Goal: Task Accomplishment & Management: Complete application form

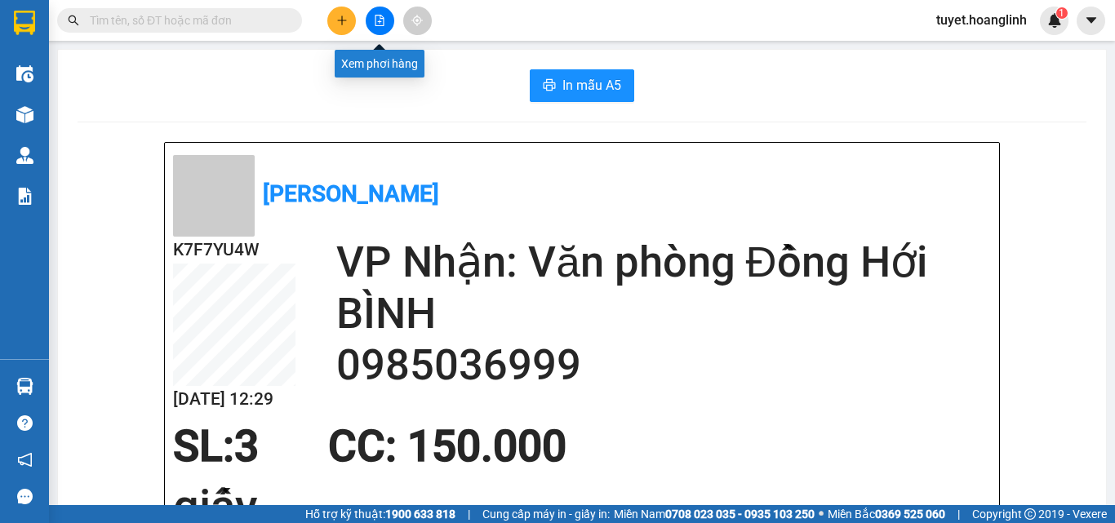
click at [375, 24] on icon "file-add" at bounding box center [379, 20] width 11 height 11
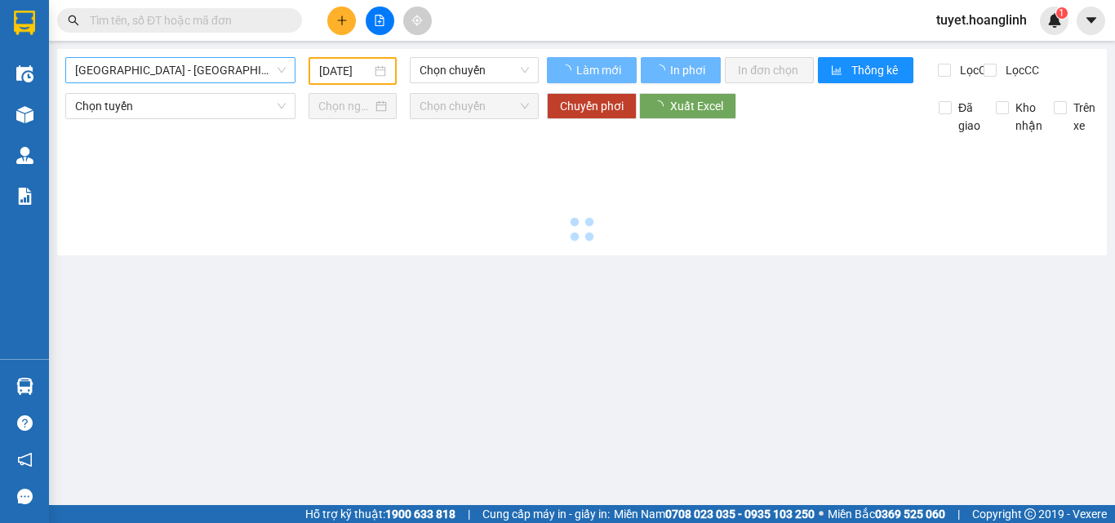
type input "[DATE]"
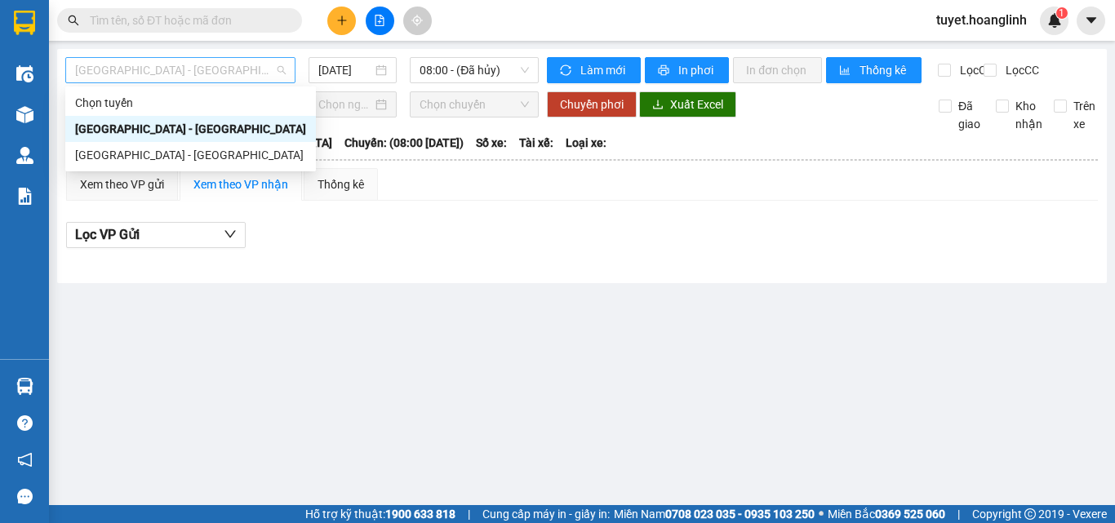
click at [158, 70] on span "[GEOGRAPHIC_DATA] - [GEOGRAPHIC_DATA]" at bounding box center [180, 70] width 211 height 24
drag, startPoint x: 109, startPoint y: 152, endPoint x: 118, endPoint y: 144, distance: 11.5
click at [109, 152] on div "[GEOGRAPHIC_DATA] - [GEOGRAPHIC_DATA]" at bounding box center [190, 155] width 231 height 18
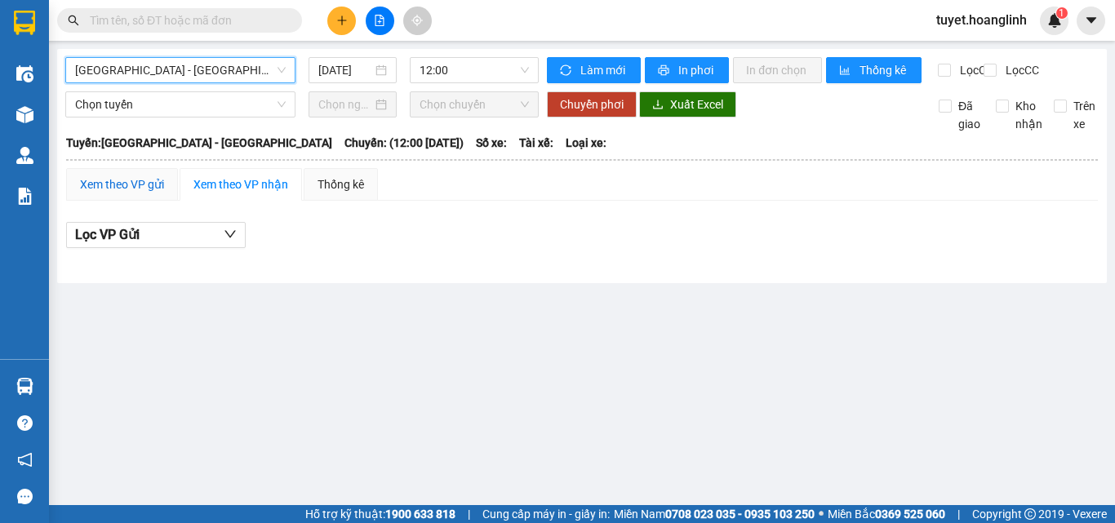
click at [82, 189] on div "Xem theo VP gửi" at bounding box center [122, 185] width 84 height 18
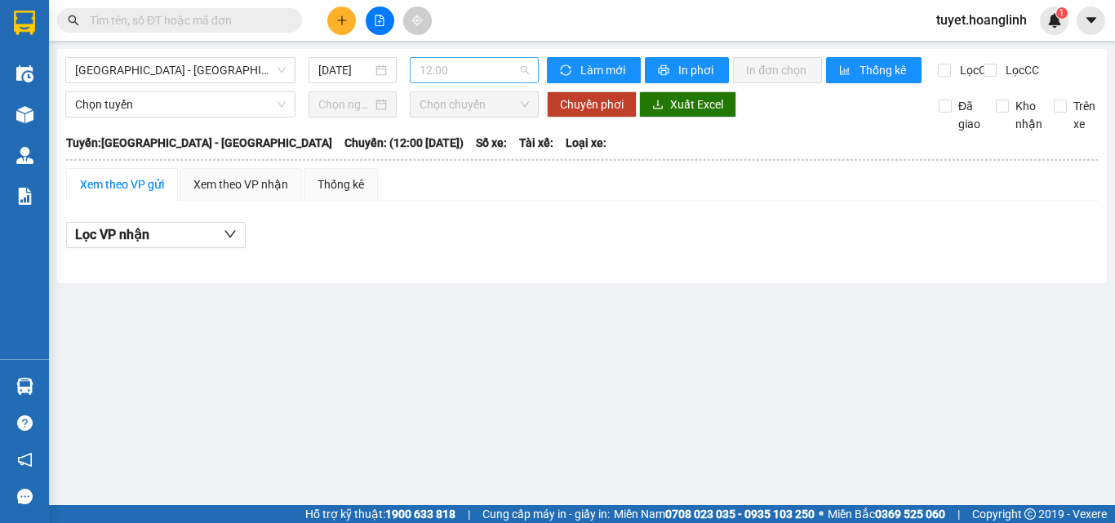
click at [449, 69] on span "12:00" at bounding box center [474, 70] width 109 height 24
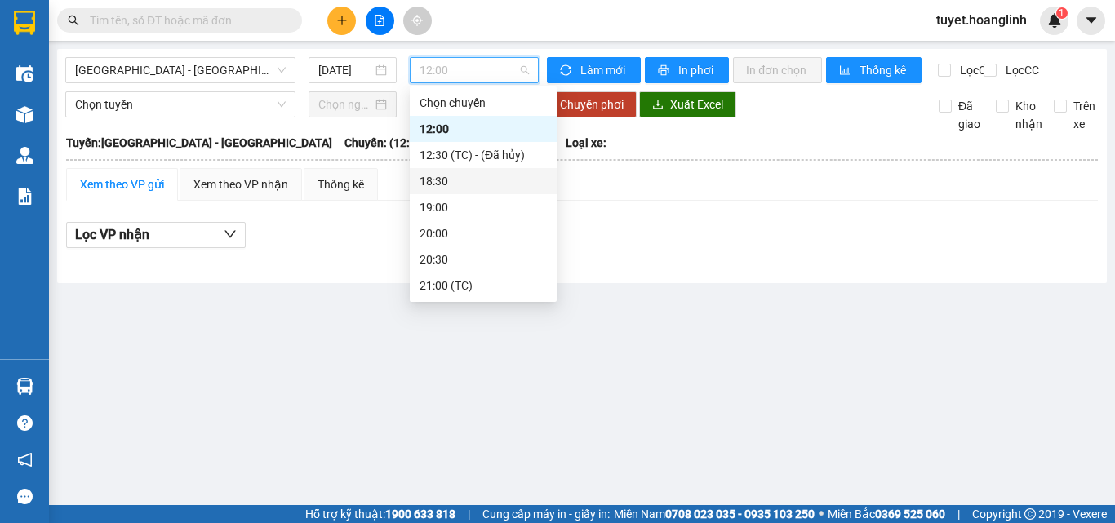
click at [440, 181] on div "18:30" at bounding box center [483, 181] width 127 height 18
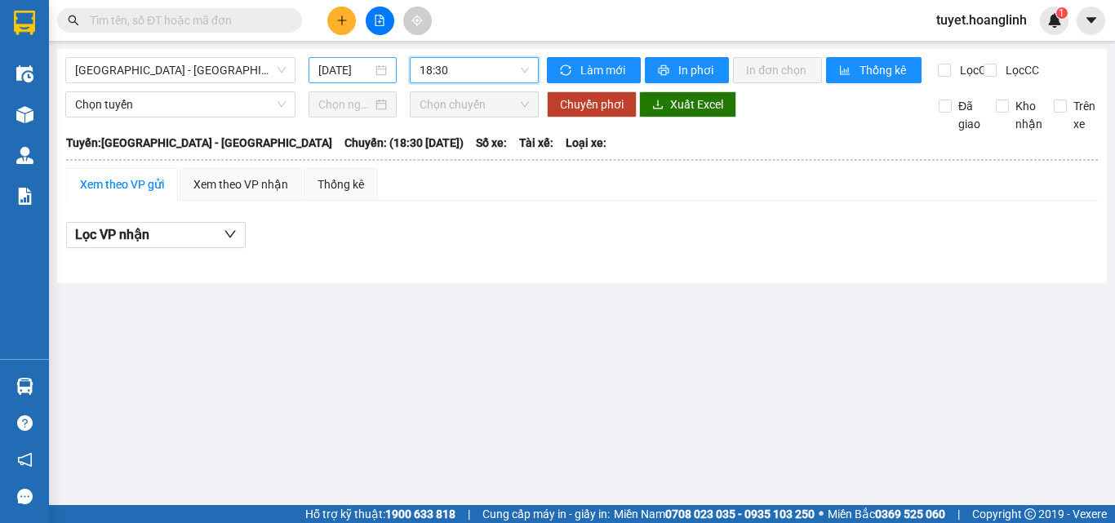
click at [330, 73] on input "[DATE]" at bounding box center [345, 70] width 54 height 18
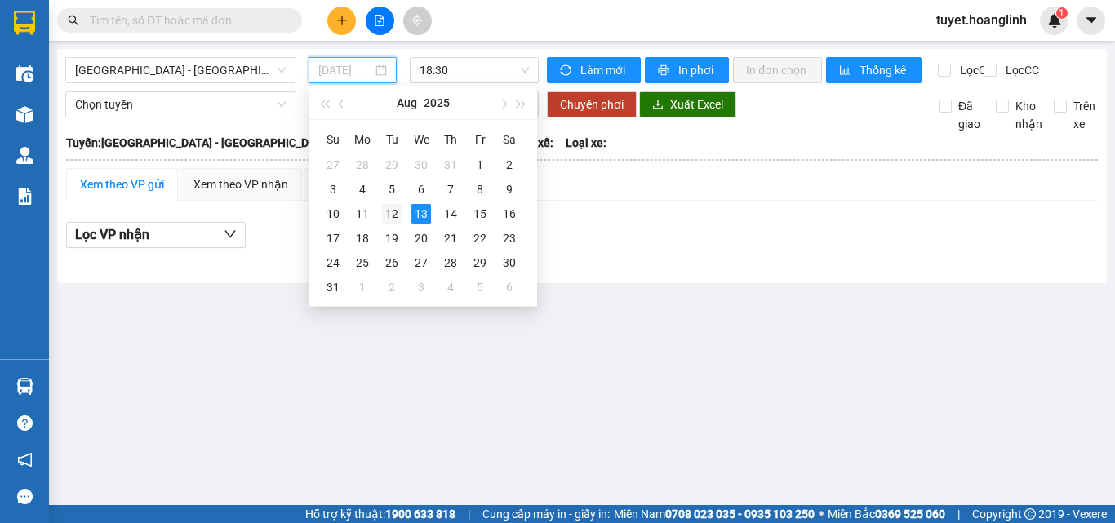
click at [397, 216] on div "12" at bounding box center [392, 214] width 20 height 20
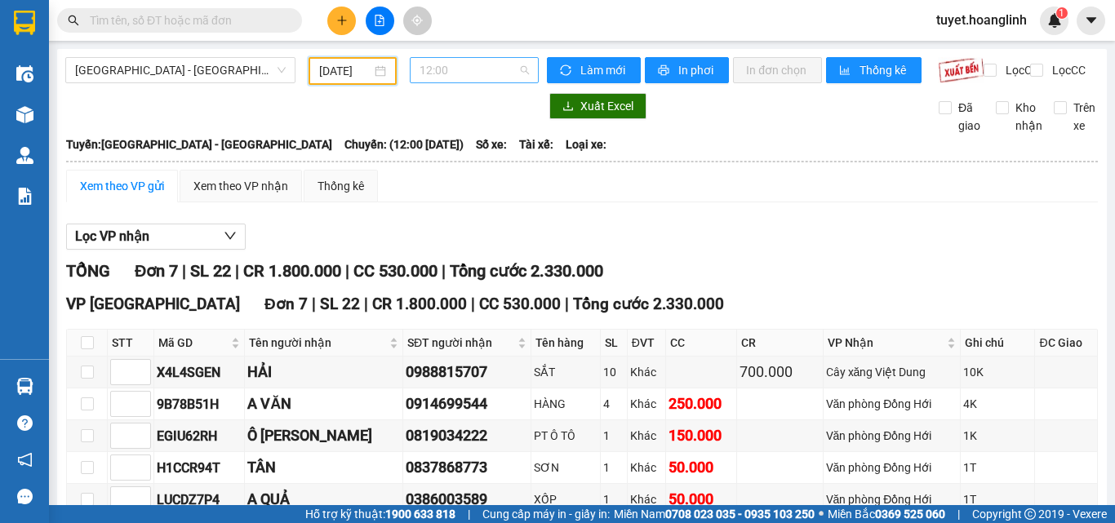
click at [454, 76] on span "12:00" at bounding box center [474, 70] width 109 height 24
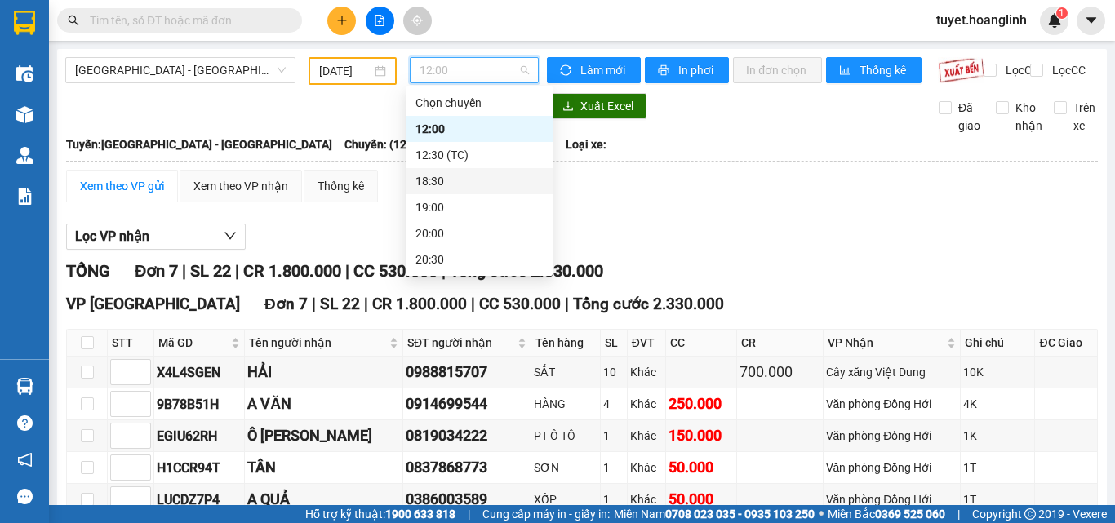
click at [425, 178] on div "18:30" at bounding box center [479, 181] width 127 height 18
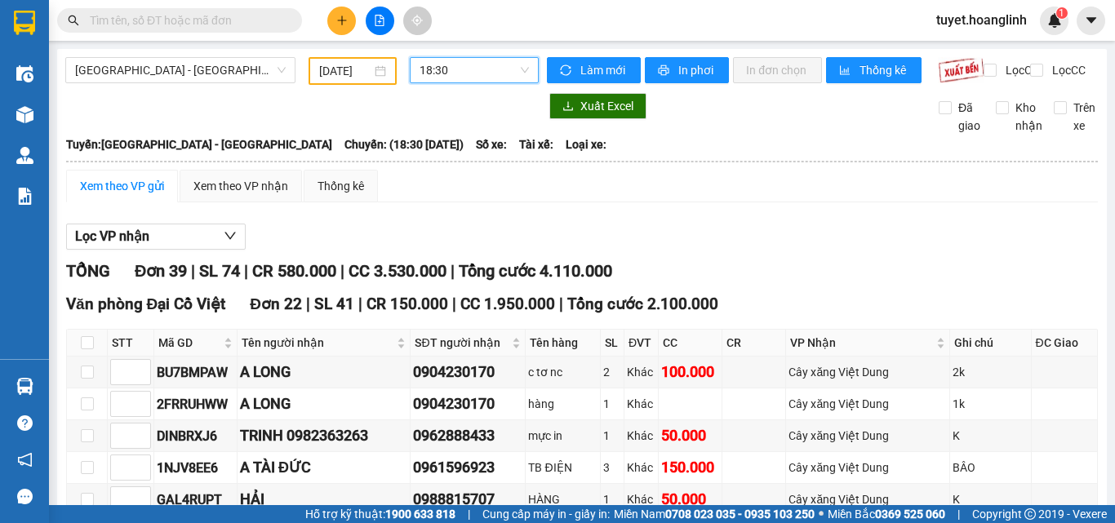
click at [332, 69] on input "[DATE]" at bounding box center [345, 71] width 52 height 18
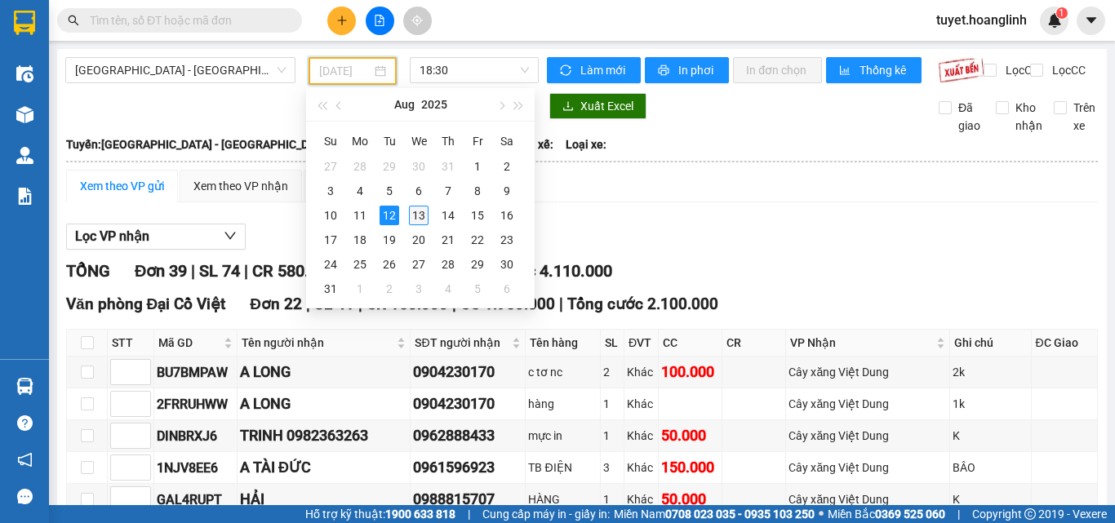
click at [420, 212] on div "13" at bounding box center [419, 216] width 20 height 20
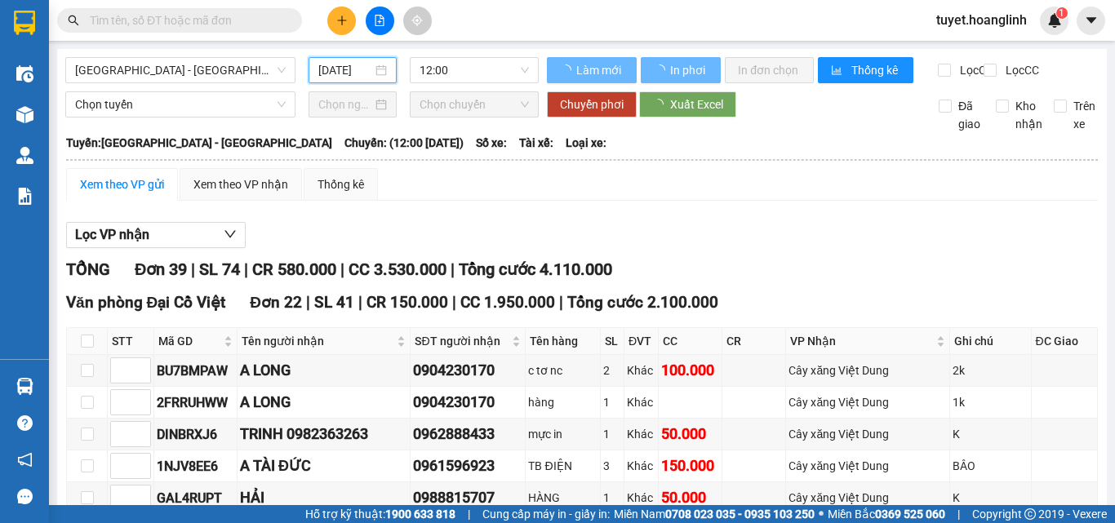
type input "[DATE]"
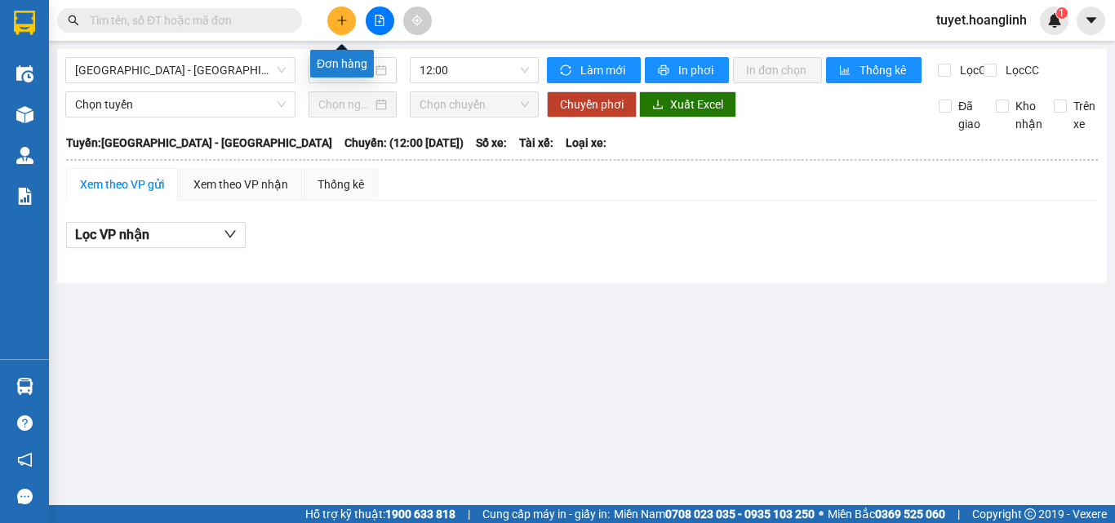
click at [336, 14] on button at bounding box center [341, 21] width 29 height 29
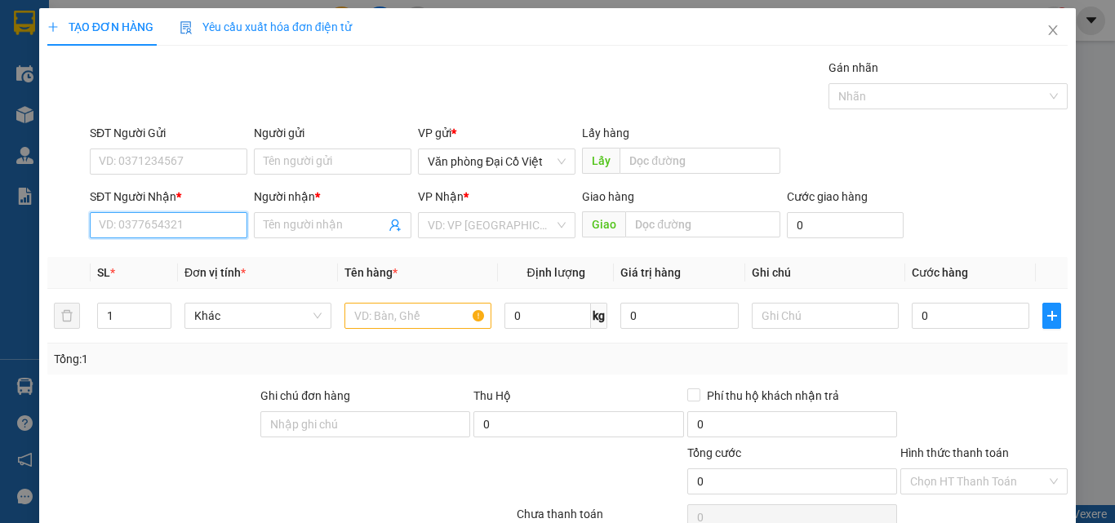
click at [163, 227] on input "SĐT Người Nhận *" at bounding box center [169, 225] width 158 height 26
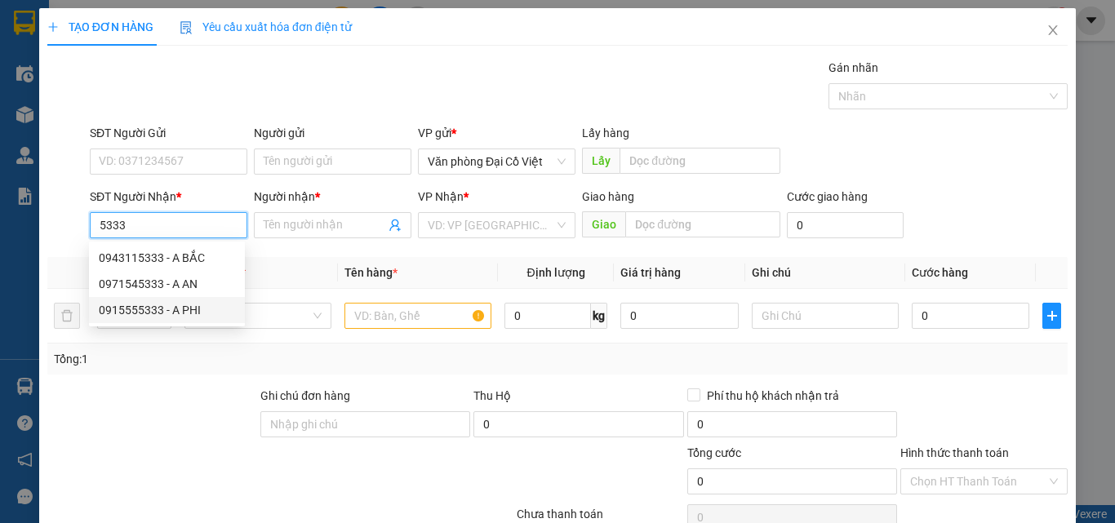
click at [125, 309] on div "0915555333 - A PHI" at bounding box center [167, 310] width 136 height 18
type input "0915555333"
type input "A PHI"
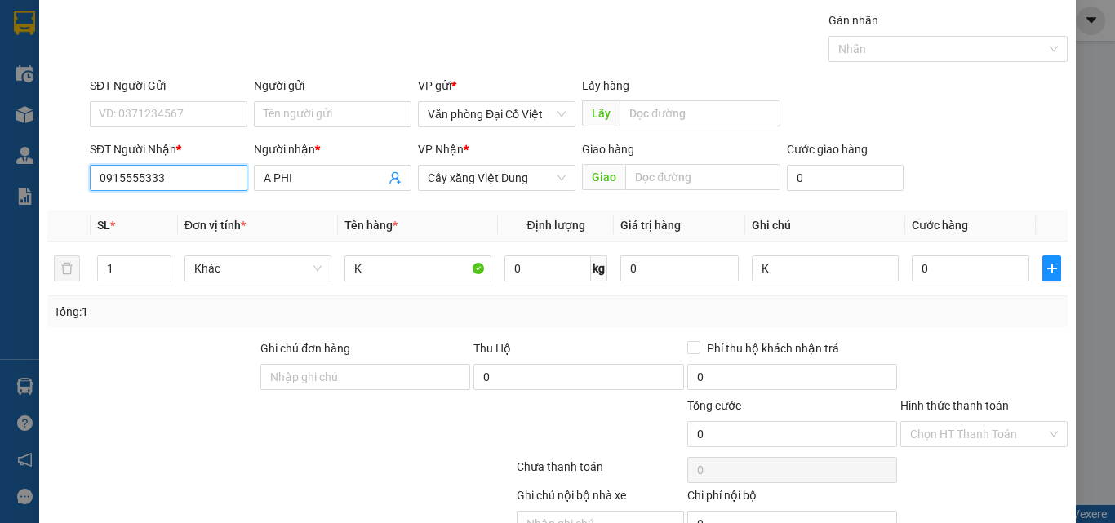
scroll to position [131, 0]
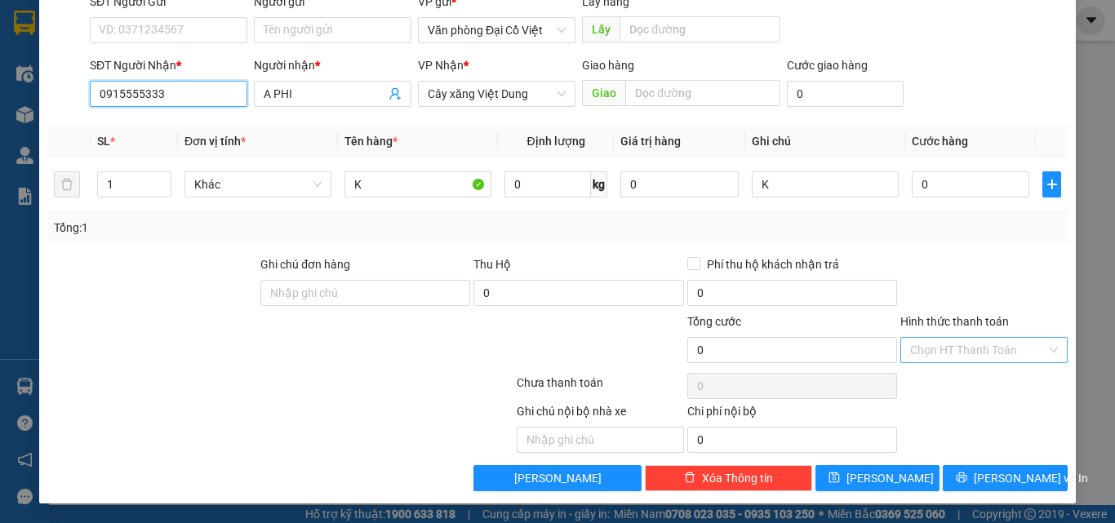
type input "0915555333"
click at [943, 358] on input "Hình thức thanh toán" at bounding box center [979, 350] width 136 height 24
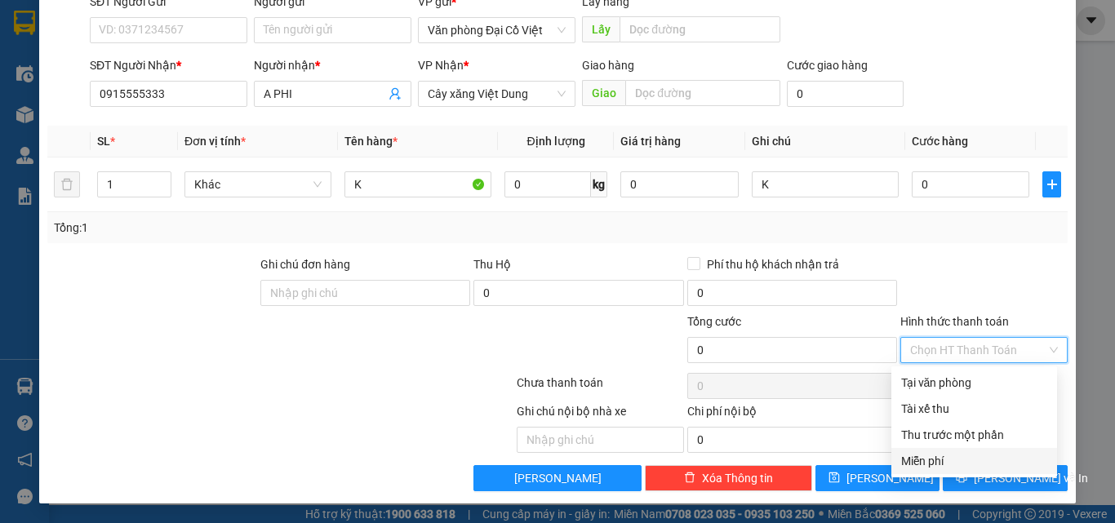
click at [919, 457] on div "Miễn phí" at bounding box center [975, 461] width 146 height 18
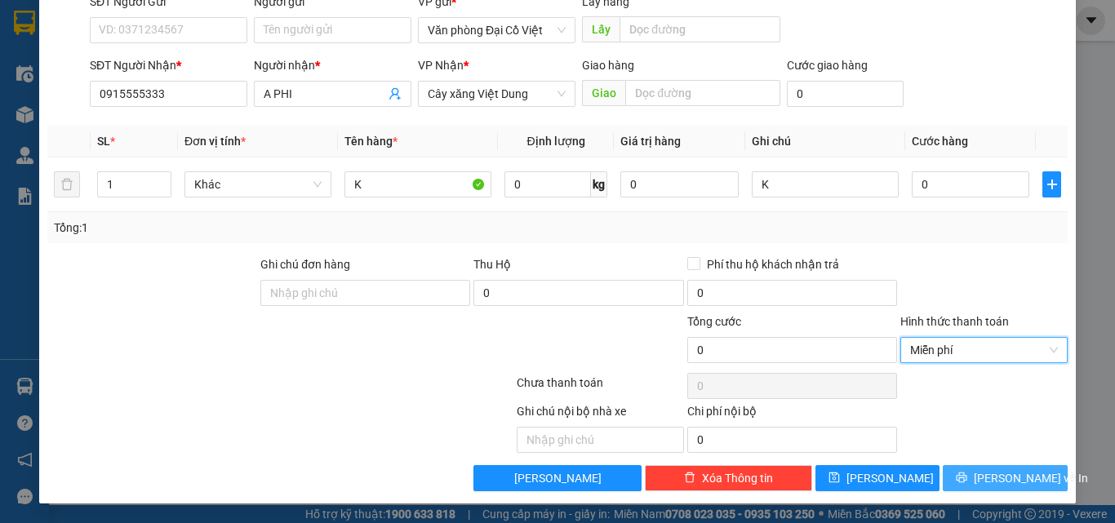
click at [964, 481] on icon "printer" at bounding box center [962, 478] width 11 height 11
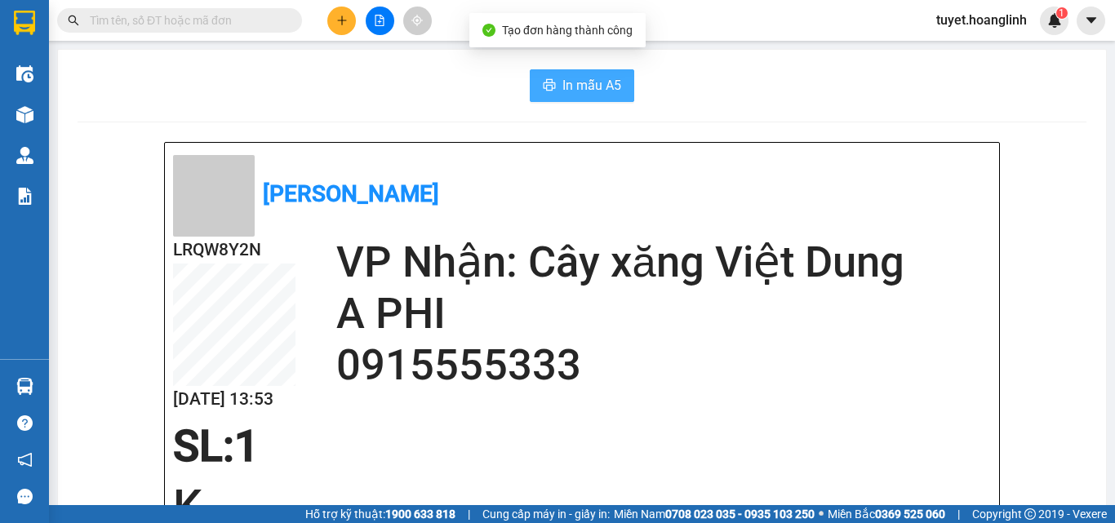
click at [582, 81] on span "In mẫu A5" at bounding box center [592, 85] width 59 height 20
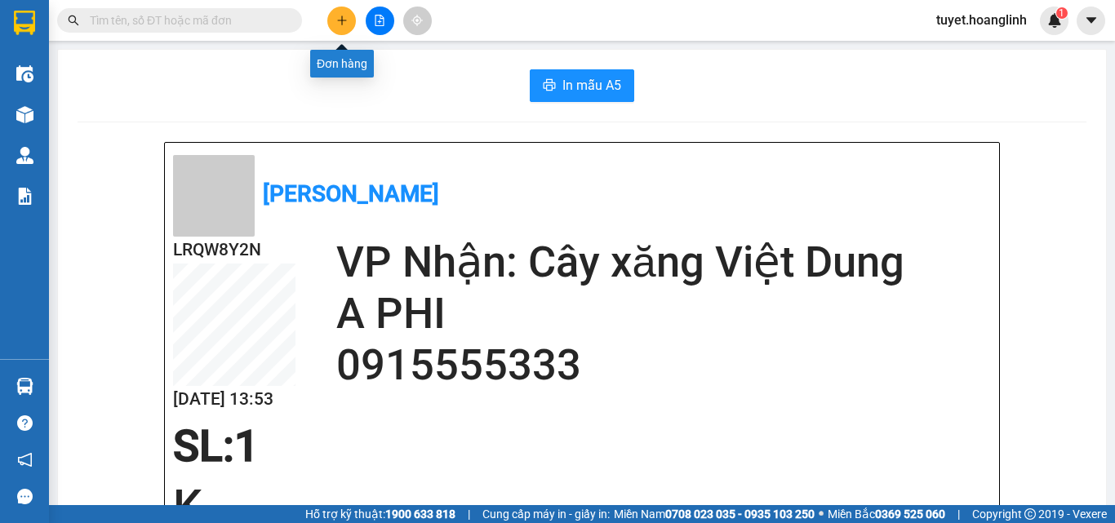
click at [345, 25] on icon "plus" at bounding box center [341, 20] width 11 height 11
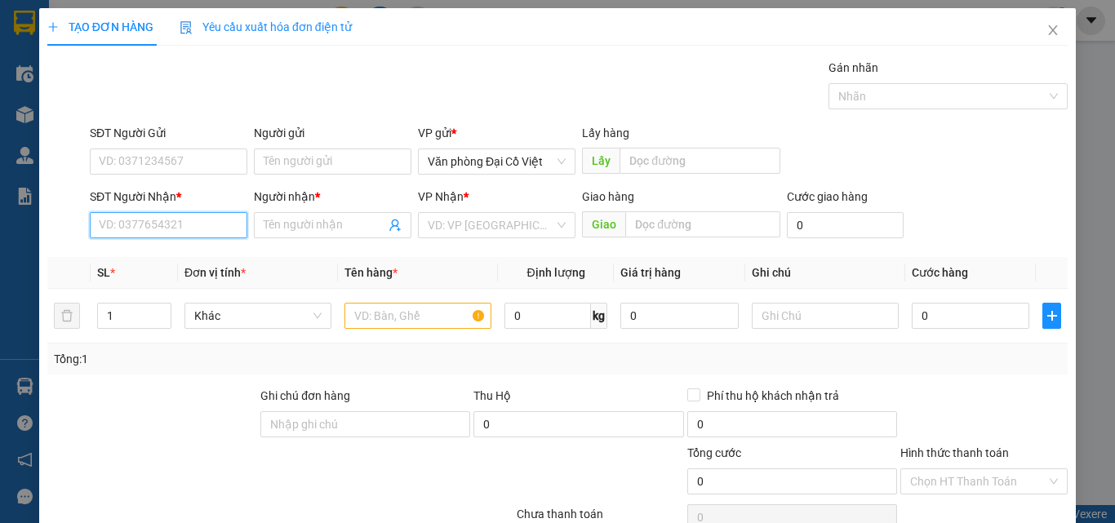
click at [151, 229] on input "SĐT Người Nhận *" at bounding box center [169, 225] width 158 height 26
drag, startPoint x: 136, startPoint y: 225, endPoint x: 149, endPoint y: 211, distance: 18.5
click at [138, 223] on input "SĐT Người Nhận *" at bounding box center [169, 225] width 158 height 26
click at [193, 222] on input "SĐT Người Nhận *" at bounding box center [169, 225] width 158 height 26
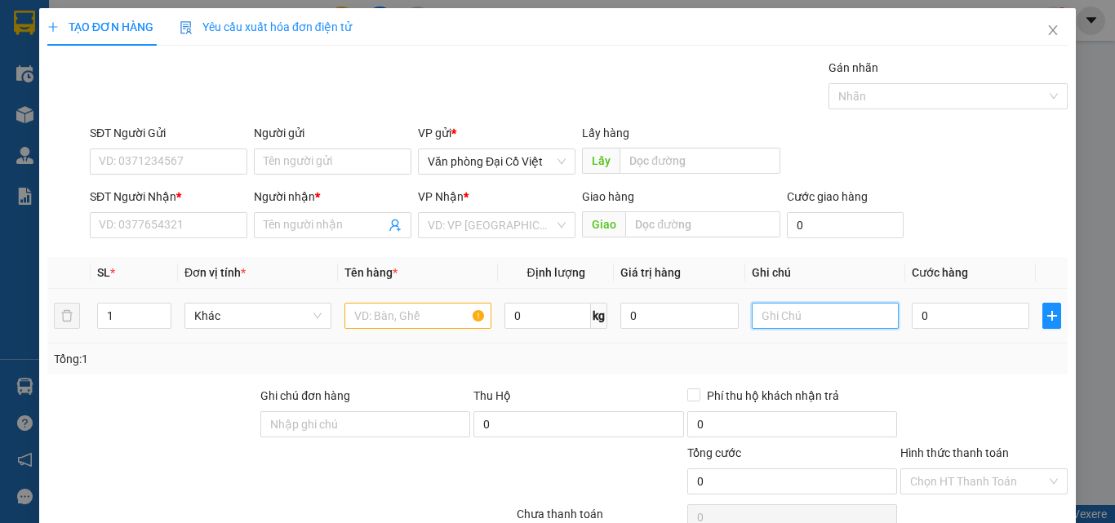
click at [785, 309] on input "text" at bounding box center [825, 316] width 147 height 26
type input "vỡ nhà xe k chịu trách nhiệm"
drag, startPoint x: 112, startPoint y: 317, endPoint x: 96, endPoint y: 319, distance: 15.7
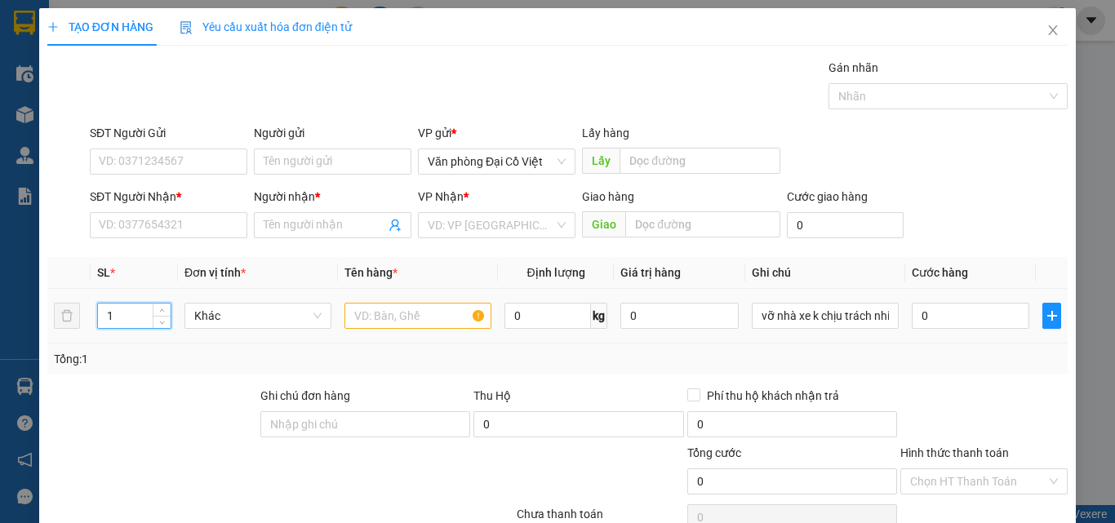
click at [97, 319] on div "1" at bounding box center [134, 316] width 74 height 26
type input "4"
click at [374, 322] on input "text" at bounding box center [418, 316] width 147 height 26
type input "ô"
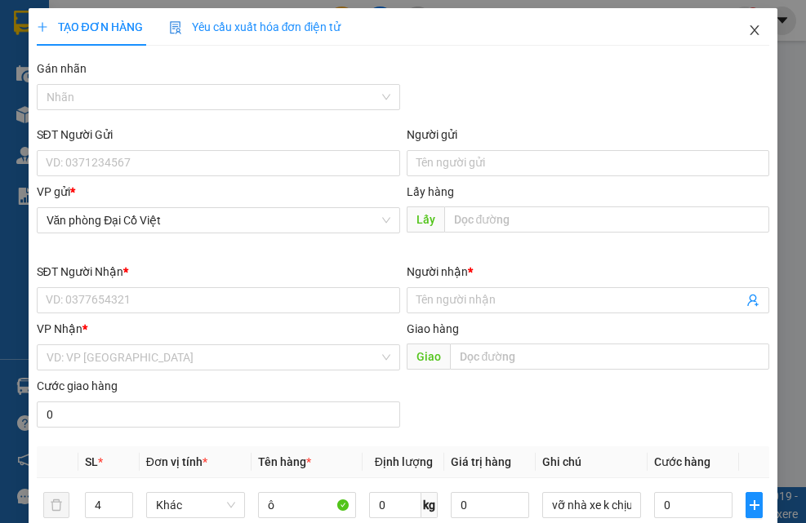
click at [750, 31] on span "Close" at bounding box center [755, 31] width 46 height 46
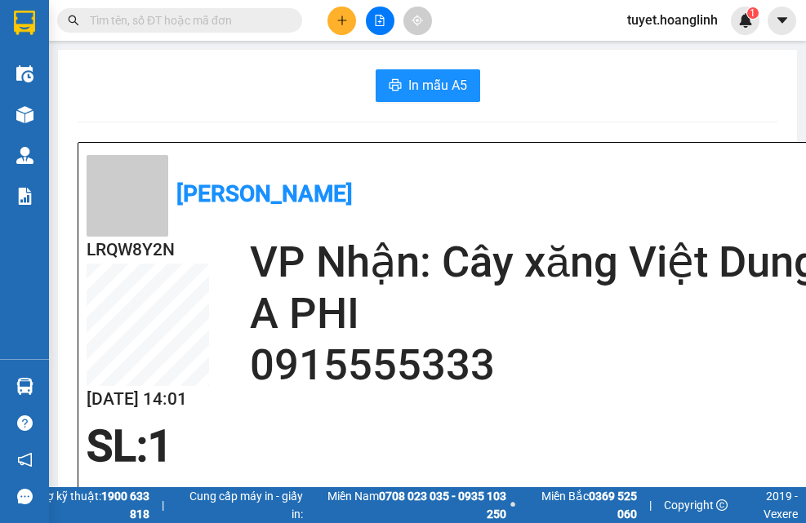
click at [675, 91] on div "In mẫu A5" at bounding box center [428, 85] width 700 height 33
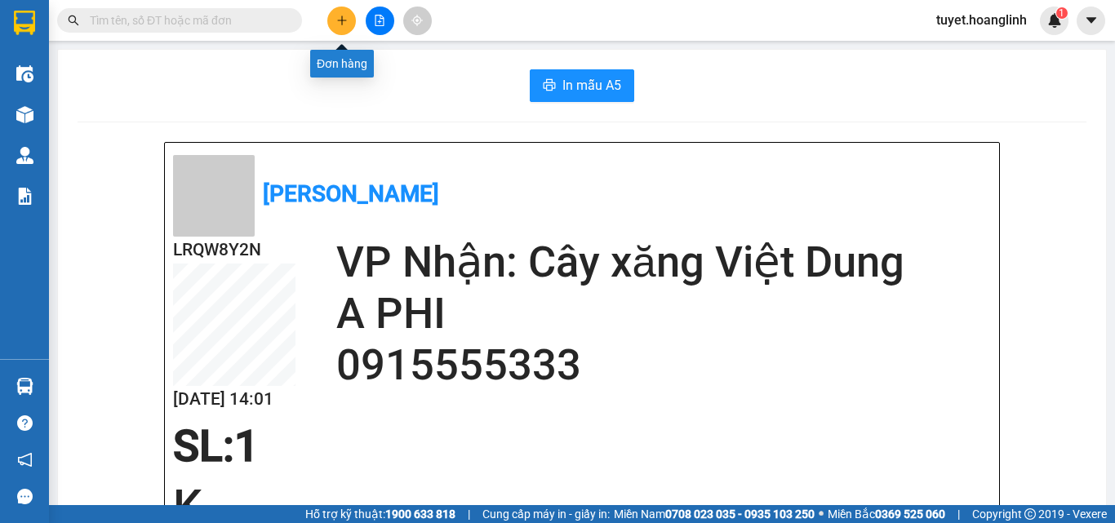
click at [338, 20] on icon "plus" at bounding box center [341, 20] width 9 height 1
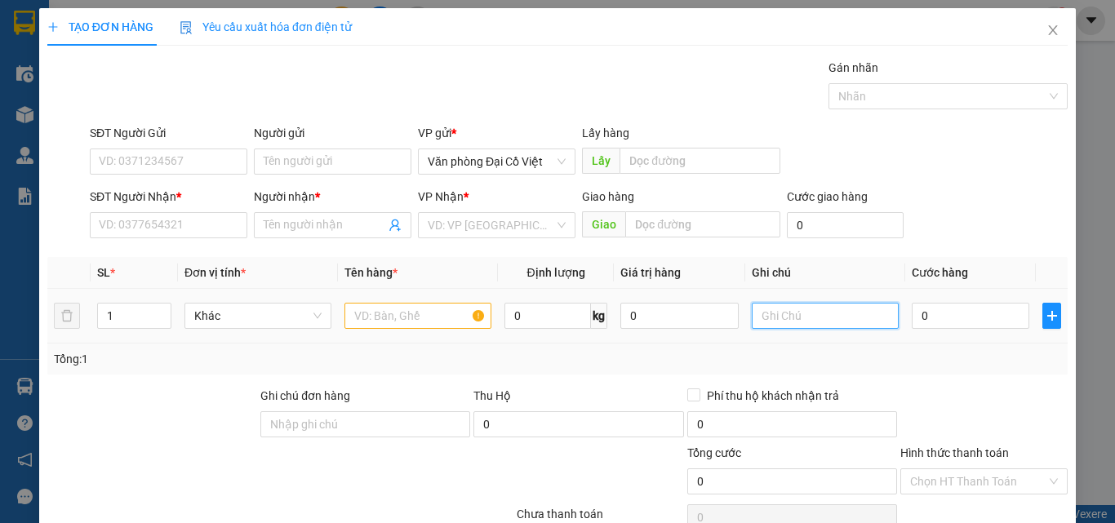
click at [791, 313] on input "text" at bounding box center [825, 316] width 147 height 26
type input "vỡ nhà xe k chịu trách nhiệm"
drag, startPoint x: 128, startPoint y: 307, endPoint x: 82, endPoint y: 323, distance: 48.6
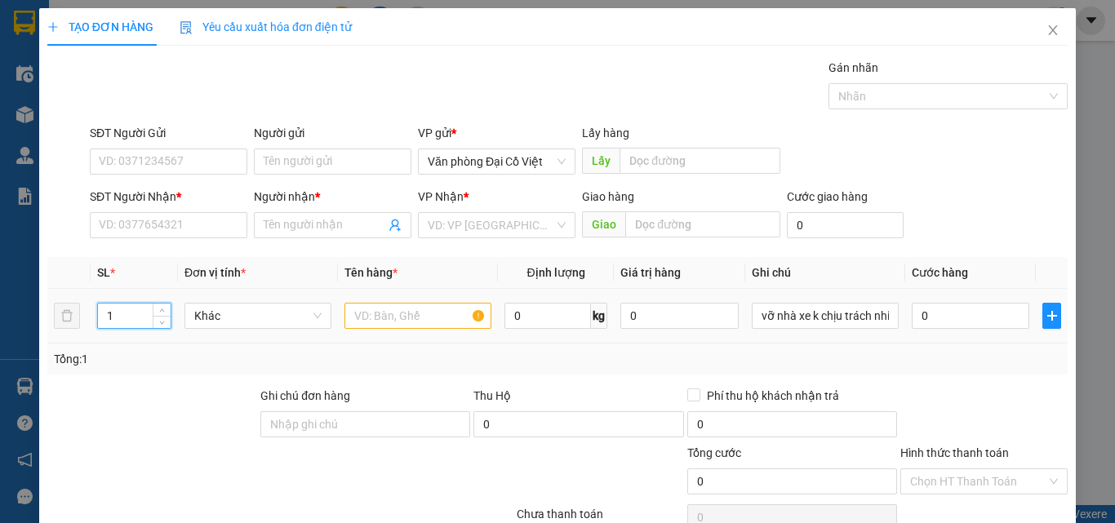
click at [82, 323] on tr "1 Khác 0 kg 0 vỡ nhà xe k chịu trách nhiệm 0" at bounding box center [557, 316] width 1021 height 55
type input "4"
click at [129, 228] on input "SĐT Người Nhận *" at bounding box center [169, 225] width 158 height 26
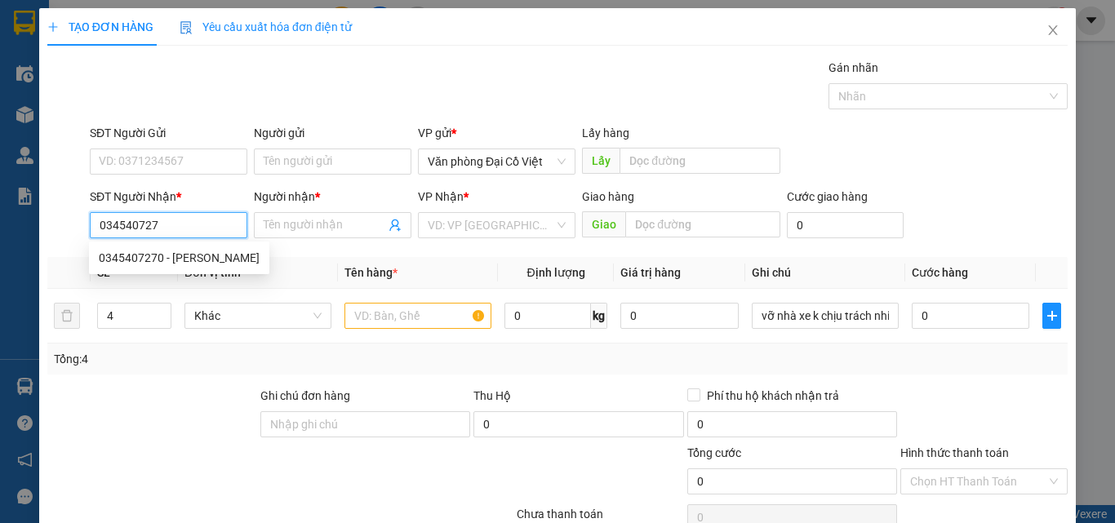
type input "0345407270"
click at [127, 255] on div "0345407270 - [PERSON_NAME]" at bounding box center [179, 258] width 161 height 18
type input "C HƯƠNG"
type input "CẦU TÚ LOAN"
type input "200.000"
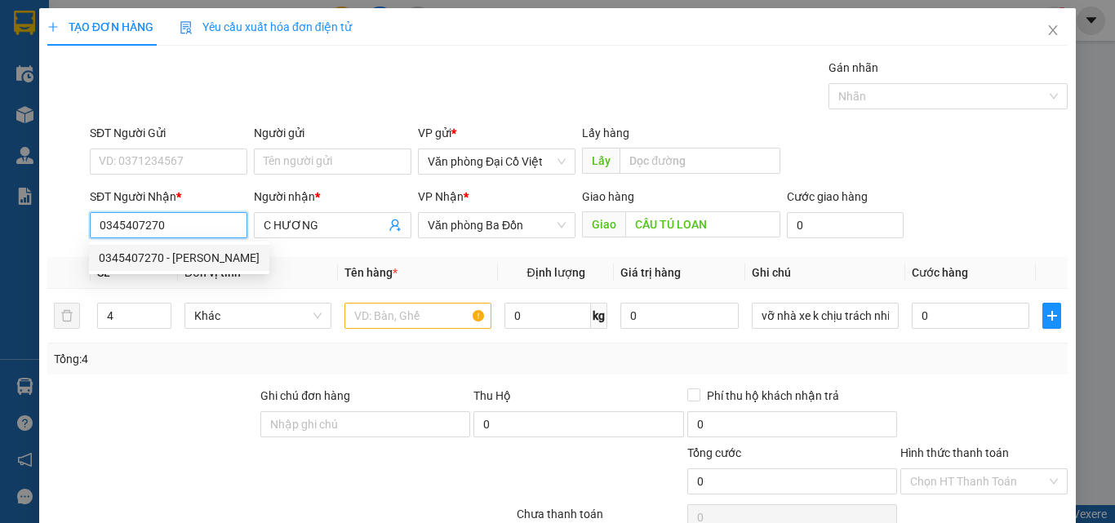
type input "200.000"
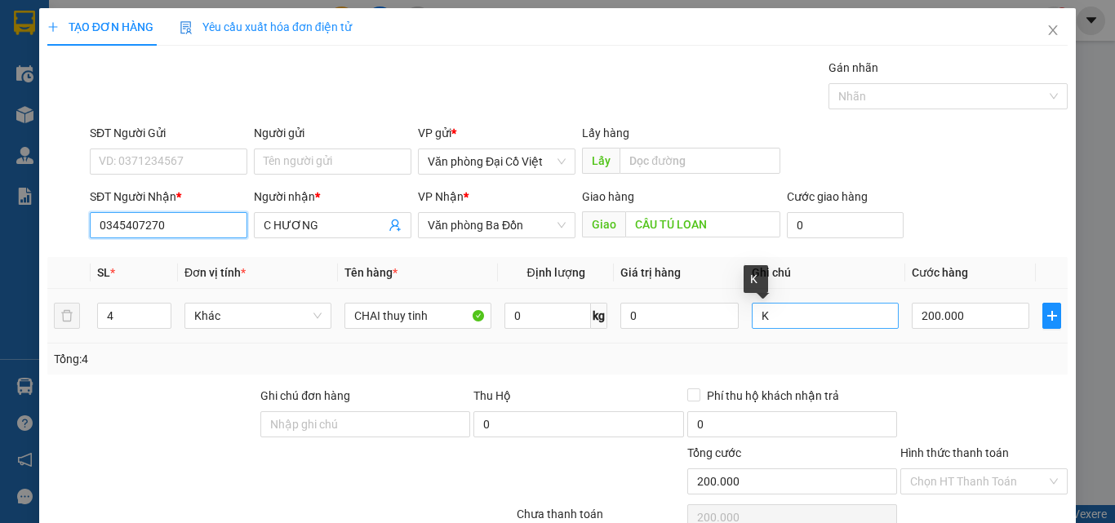
type input "0345407270"
click at [764, 314] on input "K" at bounding box center [825, 316] width 147 height 26
drag, startPoint x: 764, startPoint y: 314, endPoint x: 747, endPoint y: 318, distance: 17.6
click at [752, 318] on input "K" at bounding box center [825, 316] width 147 height 26
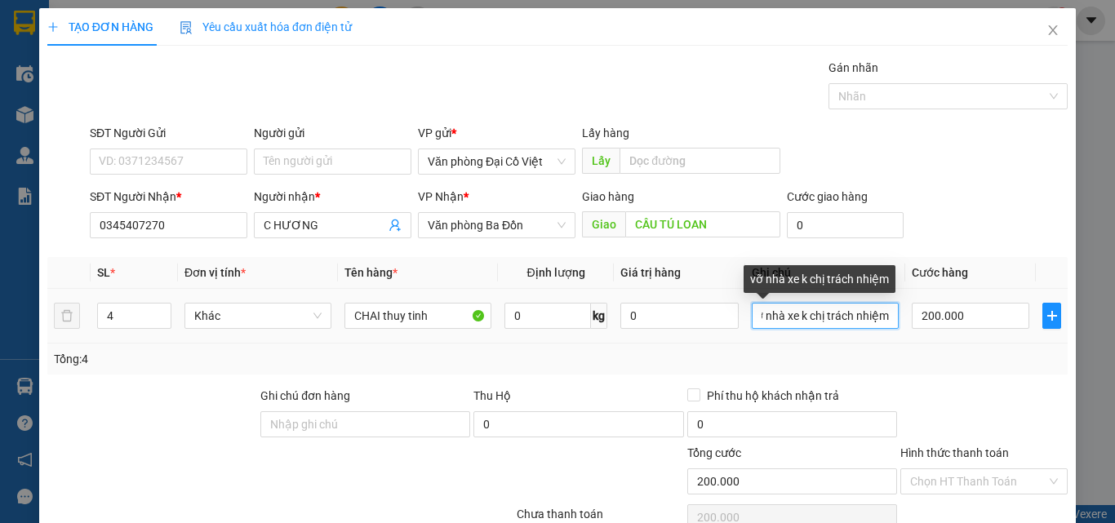
scroll to position [0, 12]
type input "vỡ nhà xe k chị trách nhiệm"
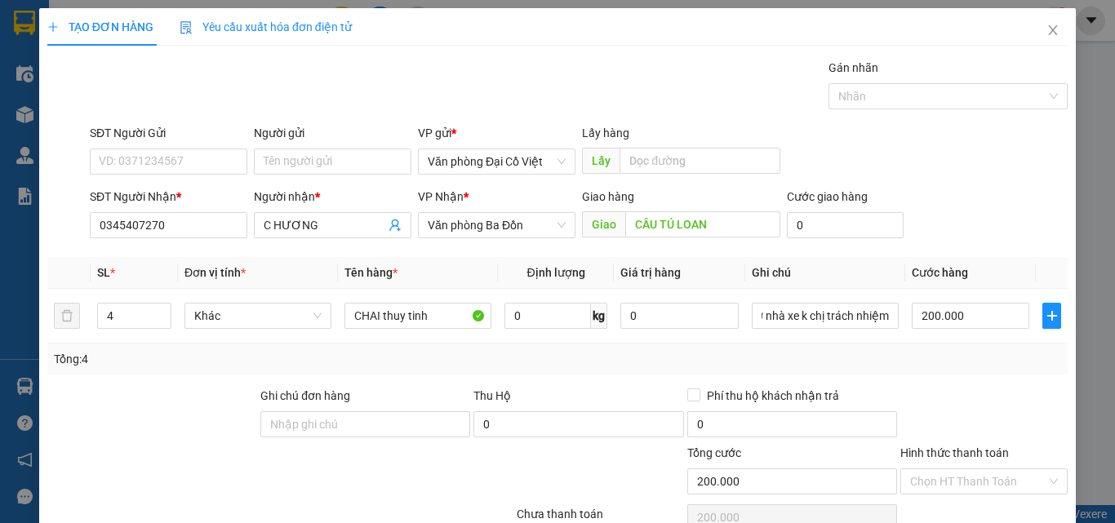
scroll to position [0, 0]
click at [943, 381] on div "Transit Pickup Surcharge Ids Transit Deliver Surcharge Ids Transit Deliver Surc…" at bounding box center [557, 341] width 1021 height 564
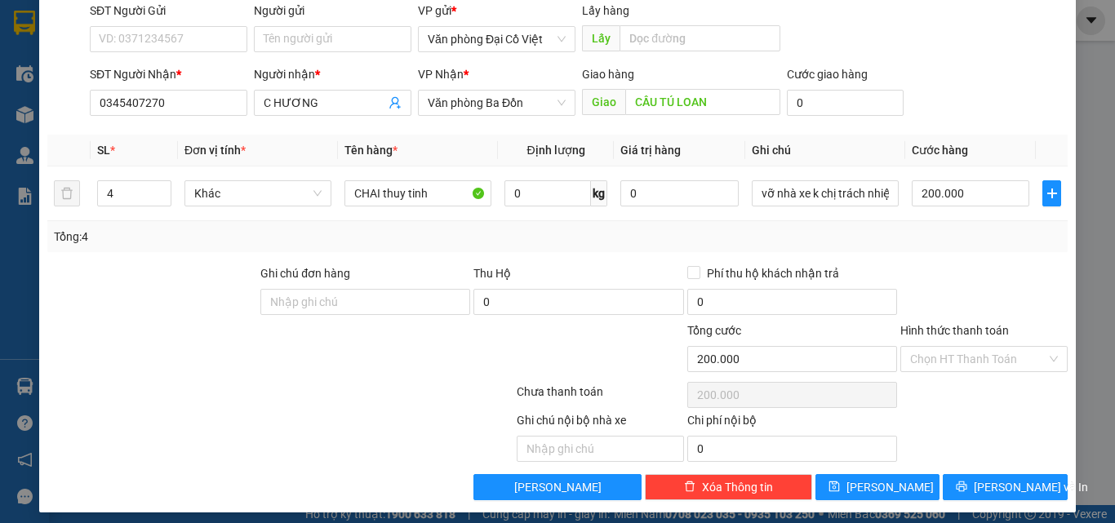
scroll to position [131, 0]
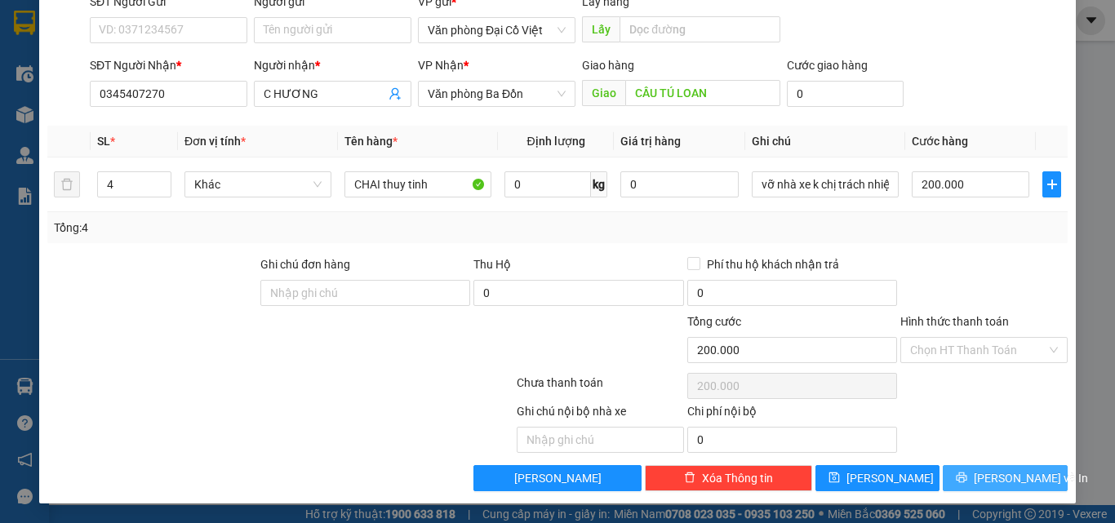
click at [956, 471] on button "[PERSON_NAME] và In" at bounding box center [1005, 478] width 125 height 26
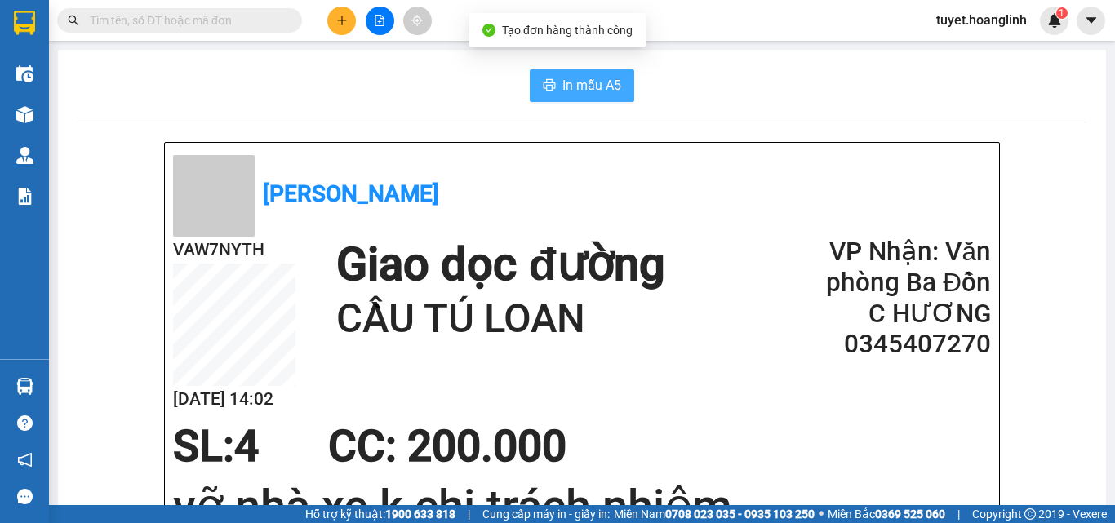
click at [568, 82] on span "In mẫu A5" at bounding box center [592, 85] width 59 height 20
